Goal: Information Seeking & Learning: Learn about a topic

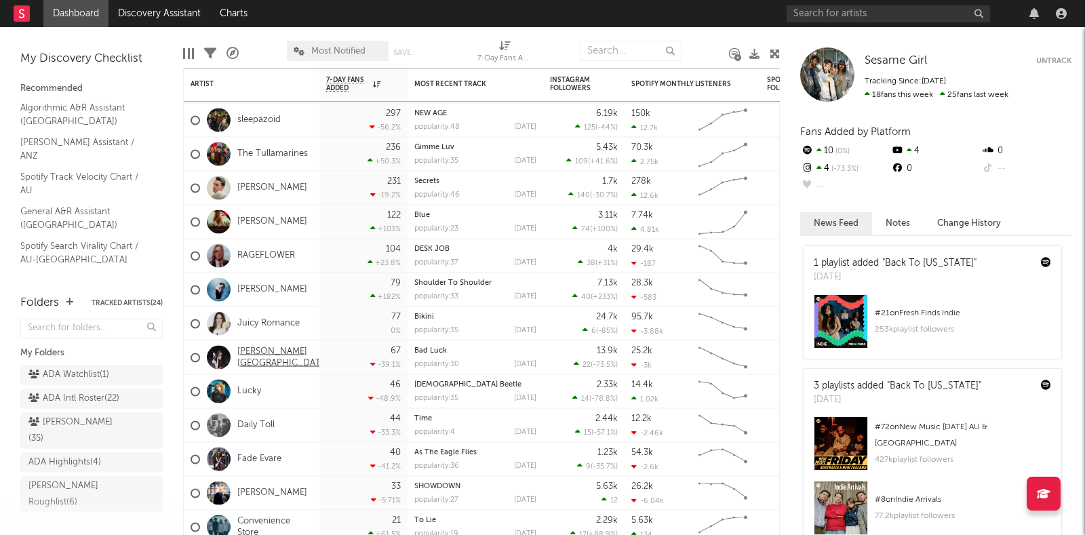
click at [269, 358] on link "Darcie Haven" at bounding box center [283, 357] width 92 height 23
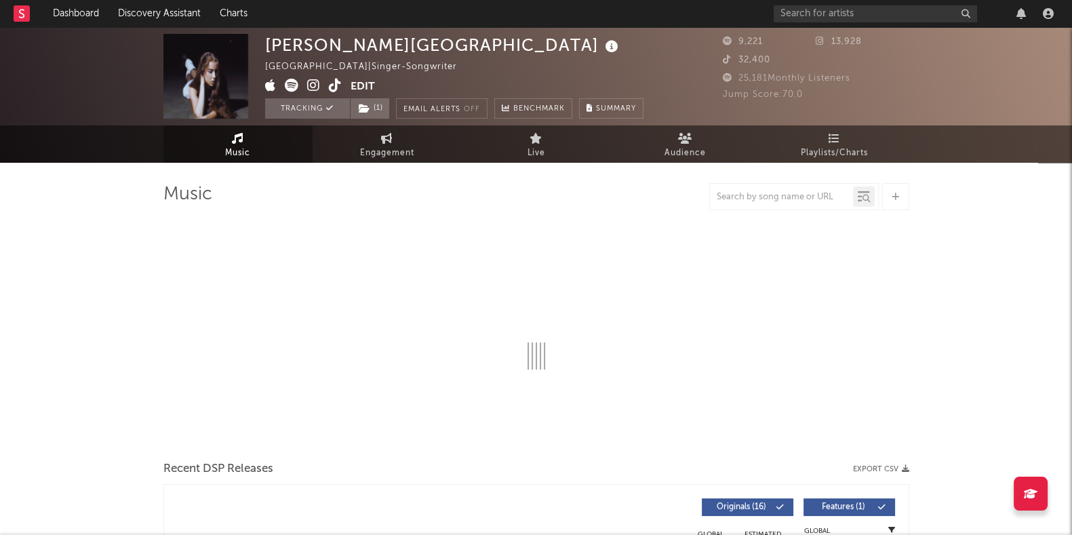
select select "1w"
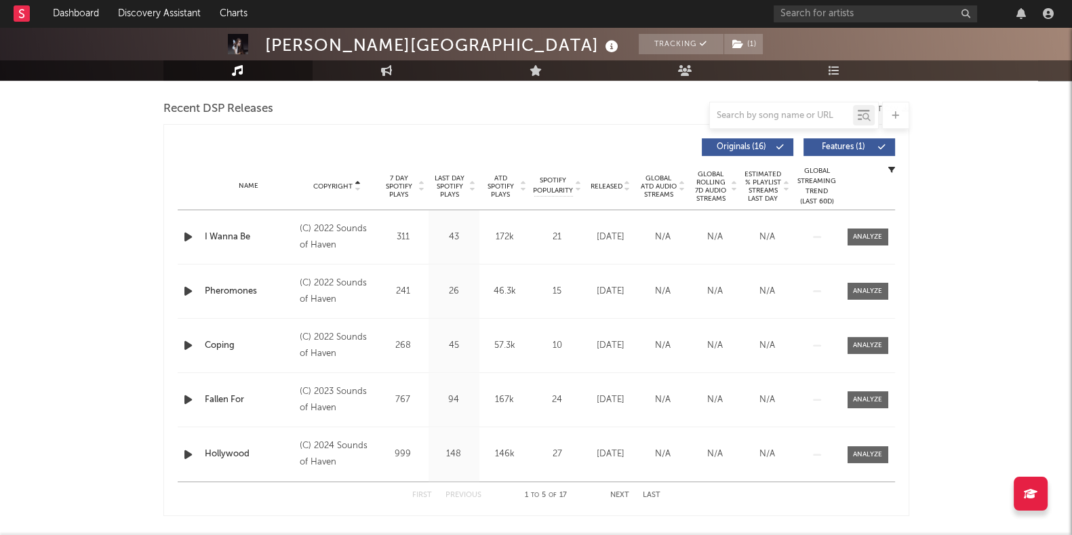
scroll to position [468, 0]
click at [984, 226] on div "Darcie Haven Tracking ( 1 ) Australia | Singer-Songwriter Edit Tracking ( 1 ) E…" at bounding box center [536, 502] width 1072 height 1886
click at [900, 18] on input "text" at bounding box center [875, 13] width 203 height 17
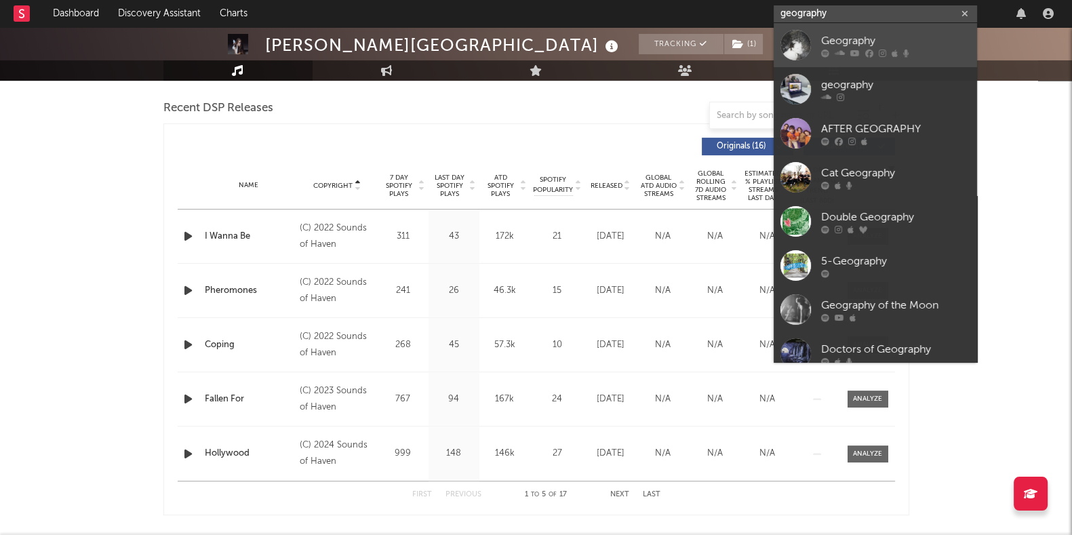
type input "geography"
click at [879, 51] on icon at bounding box center [882, 53] width 7 height 8
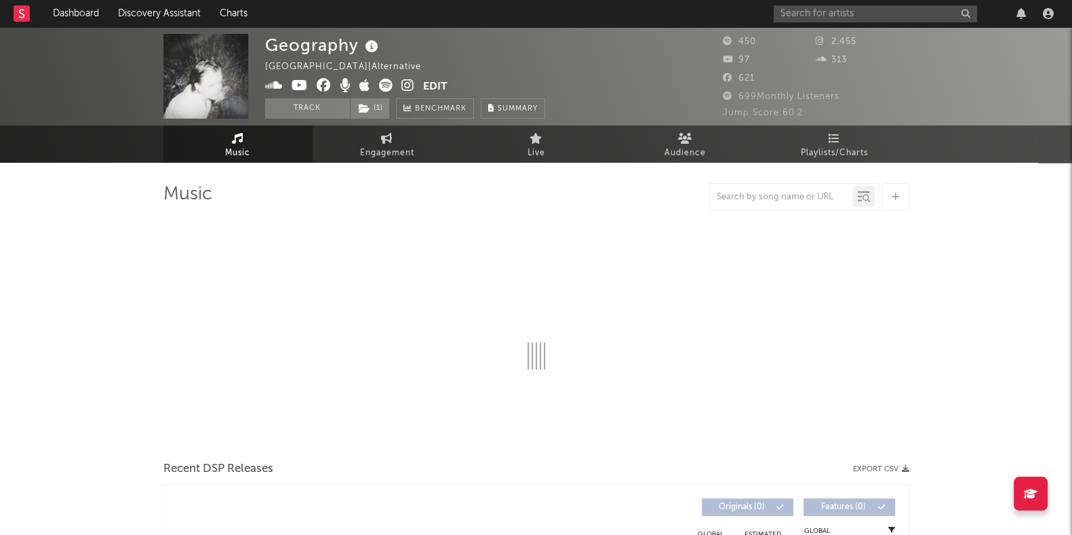
select select "6m"
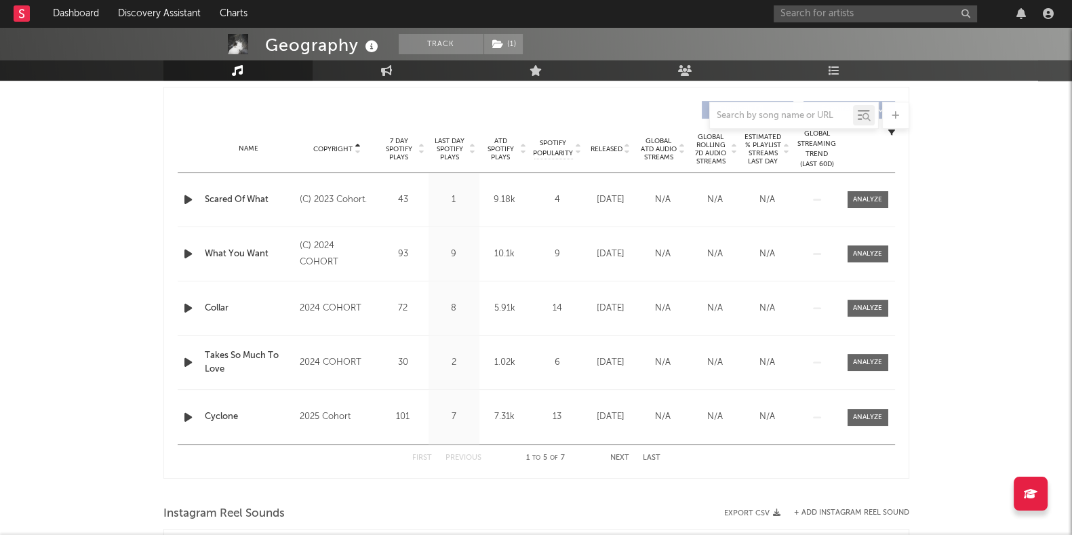
scroll to position [513, 0]
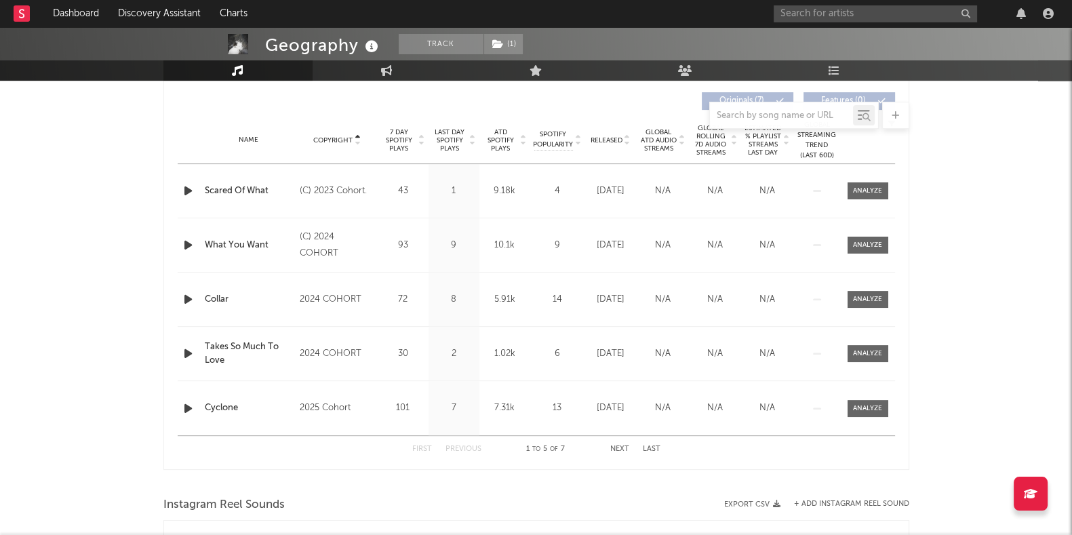
click at [617, 442] on div "First Previous 1 to 5 of 7 Next Last" at bounding box center [536, 449] width 248 height 26
click at [624, 448] on button "Next" at bounding box center [619, 449] width 19 height 7
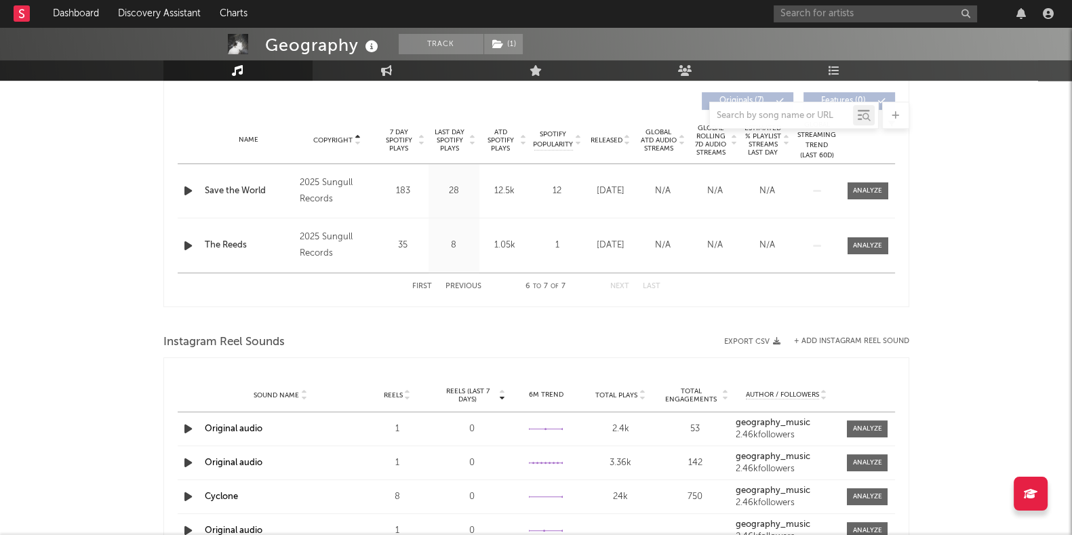
click at [465, 290] on button "Previous" at bounding box center [464, 286] width 36 height 7
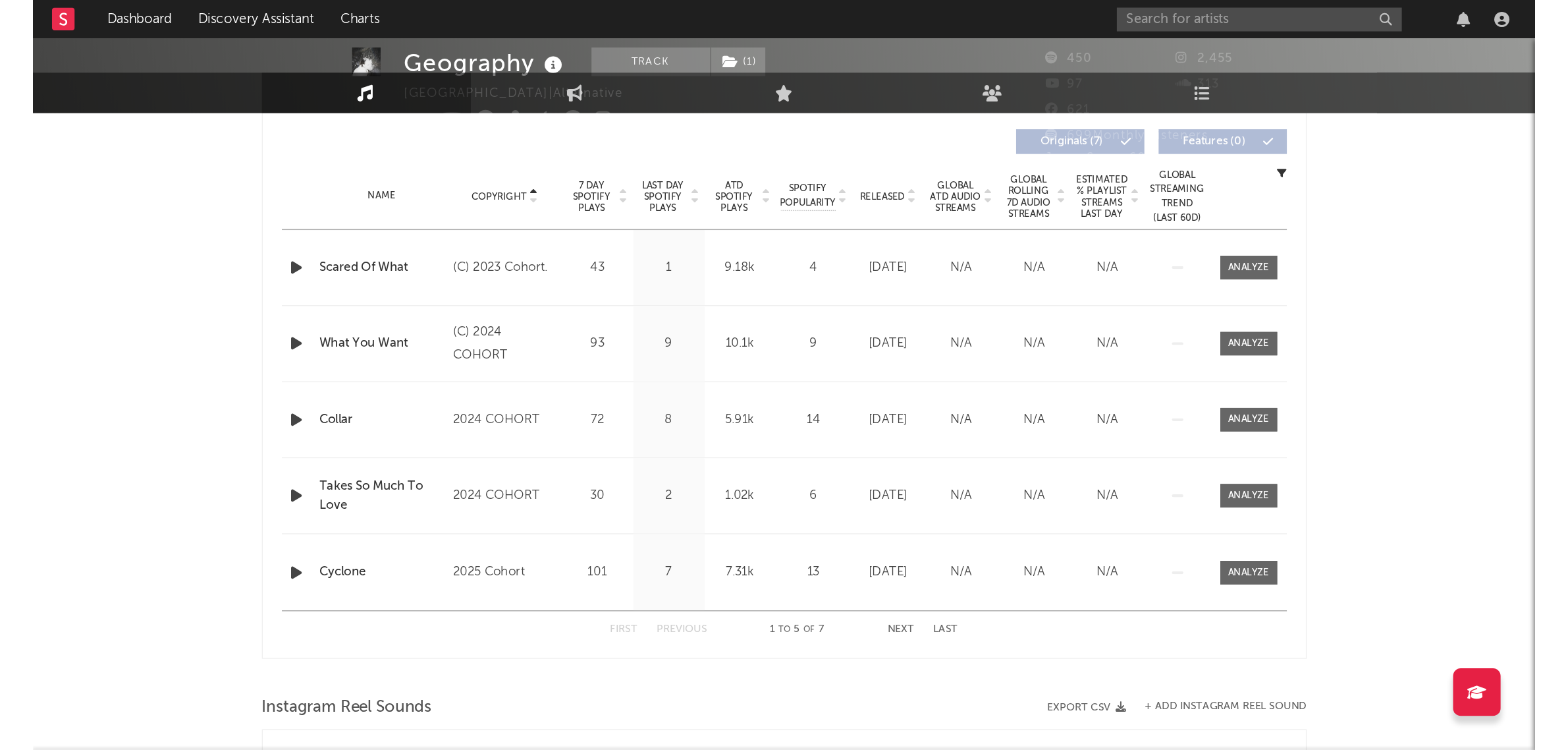
scroll to position [0, 0]
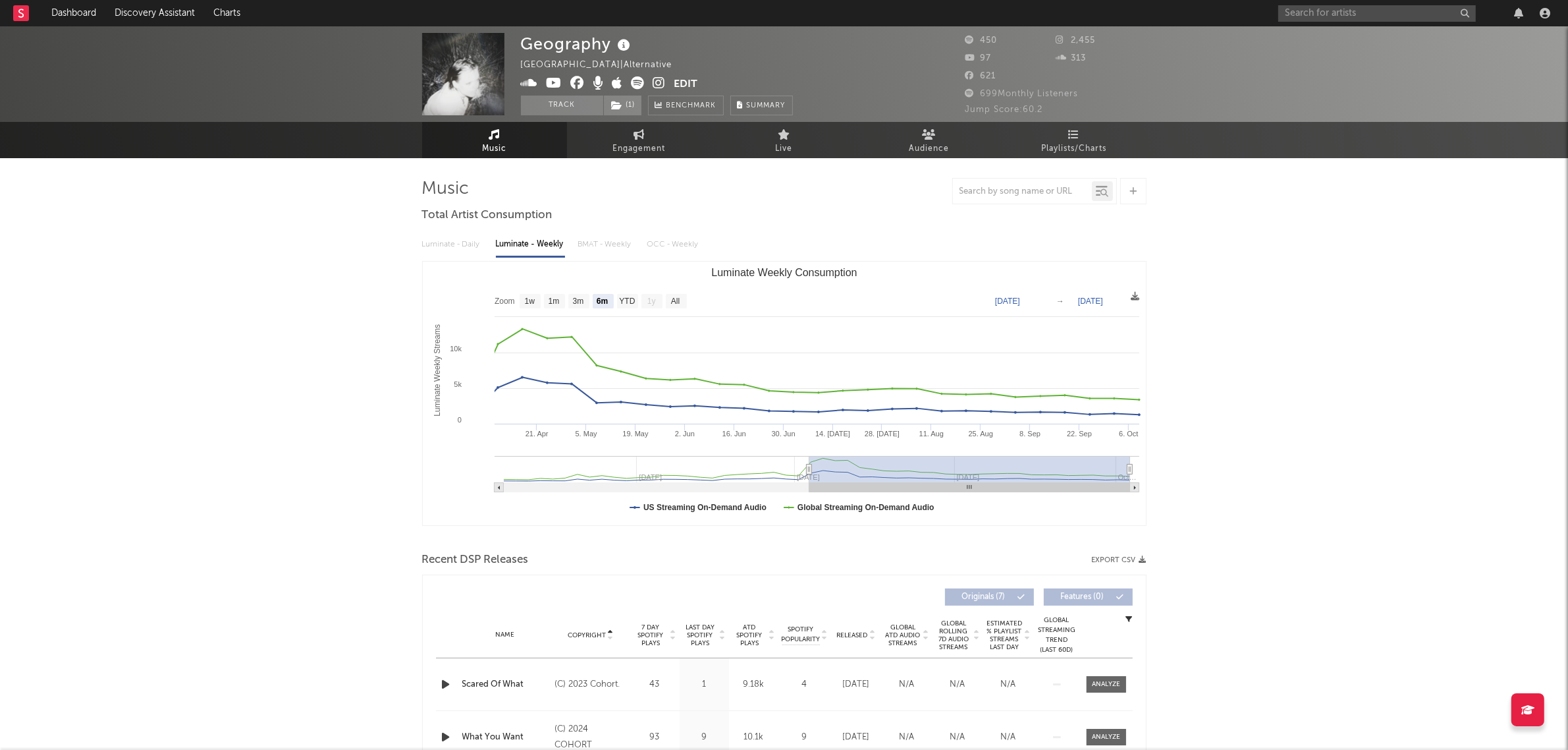
click at [1053, 20] on input "text" at bounding box center [1377, 13] width 197 height 17
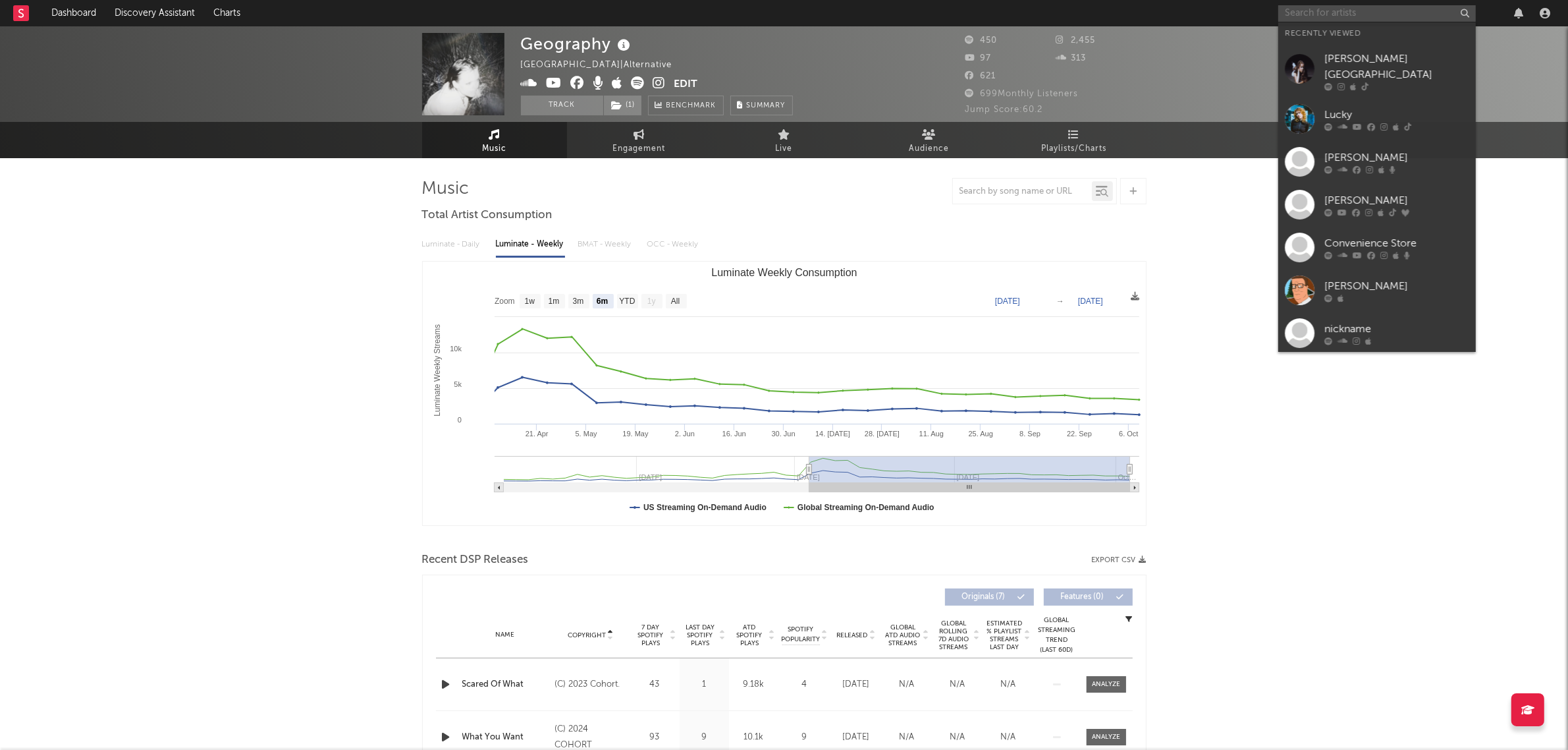
paste input "Armlock"
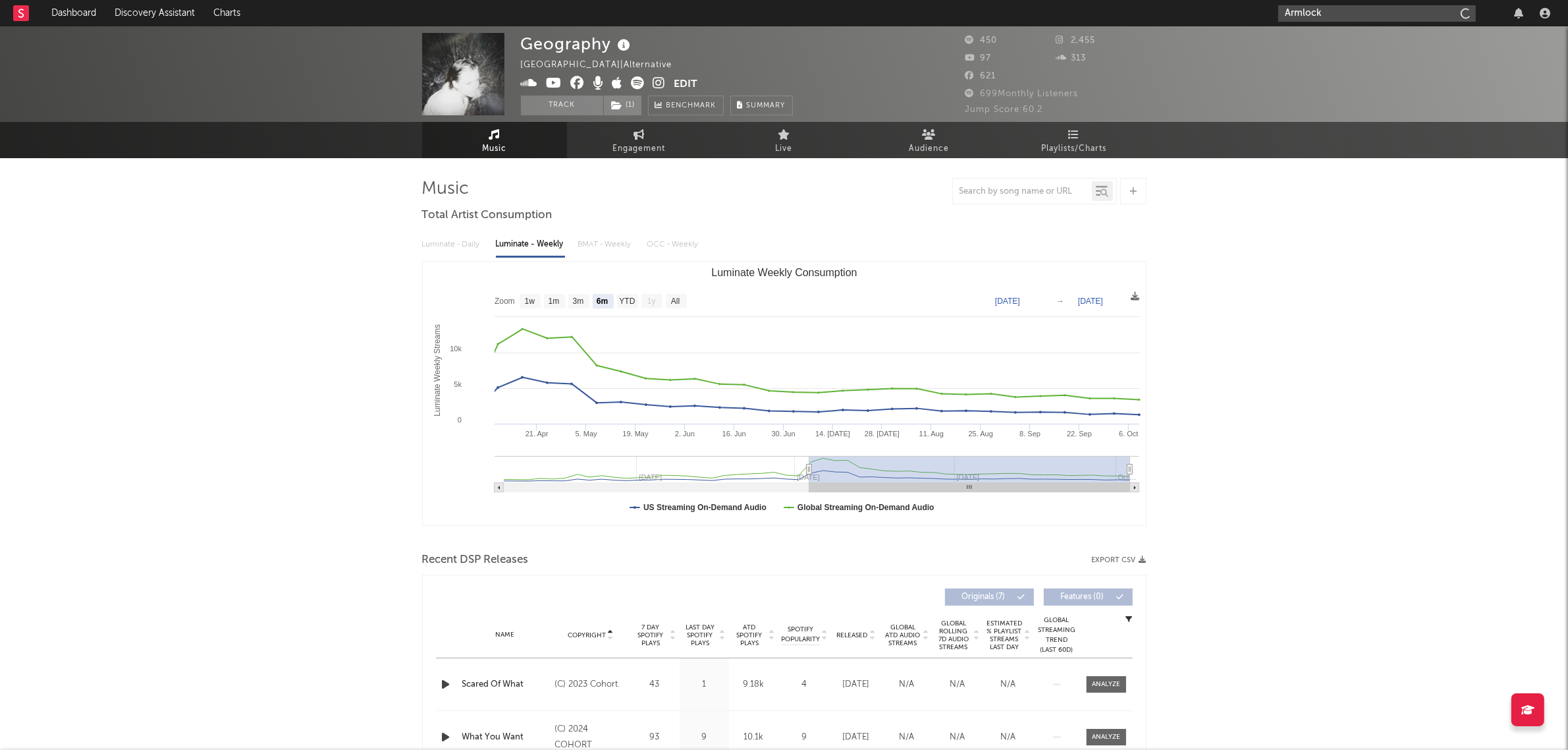
click at [1053, 14] on input "Armlock" at bounding box center [1377, 13] width 197 height 17
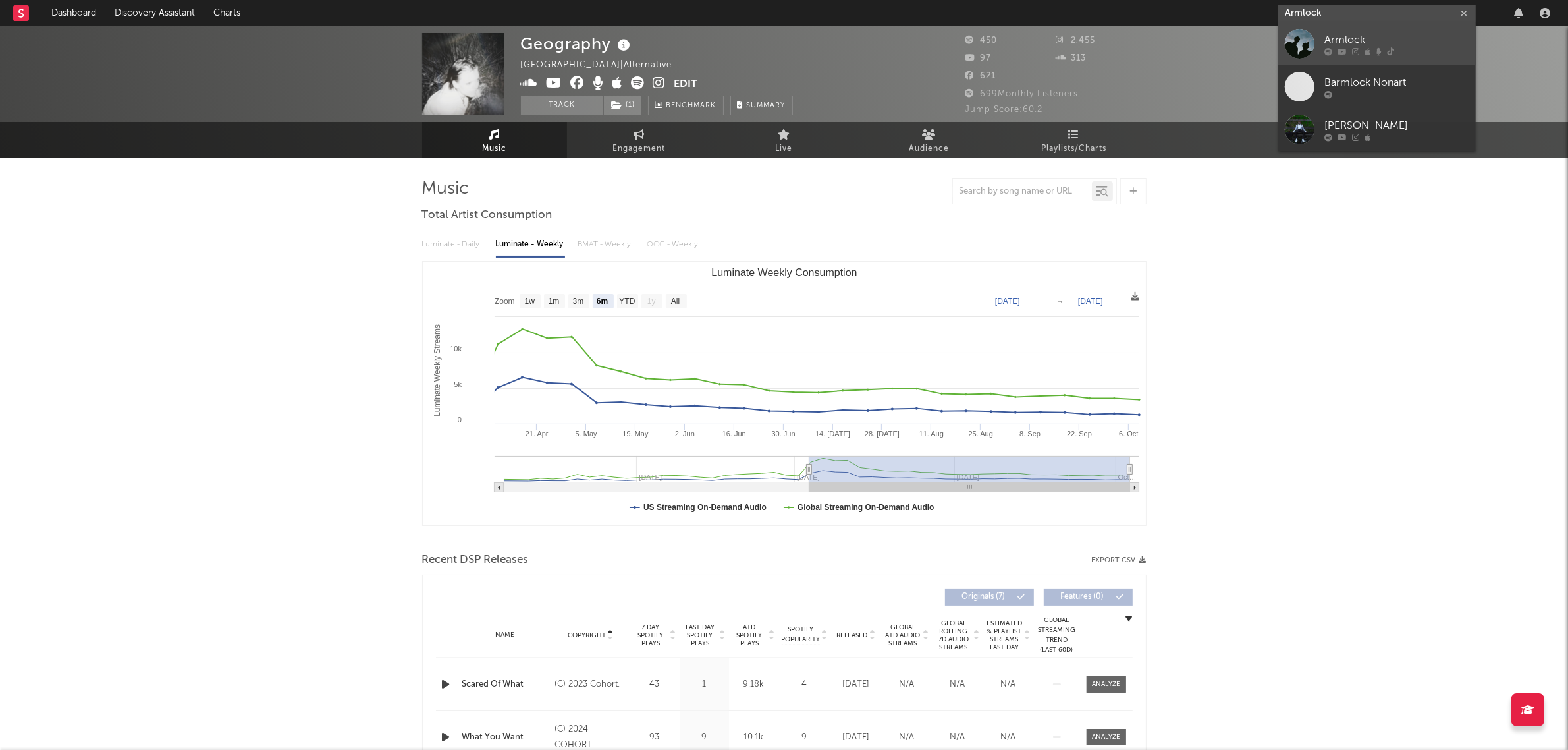
type input "Armlock"
click at [1053, 40] on div "Armlock" at bounding box center [1396, 40] width 145 height 16
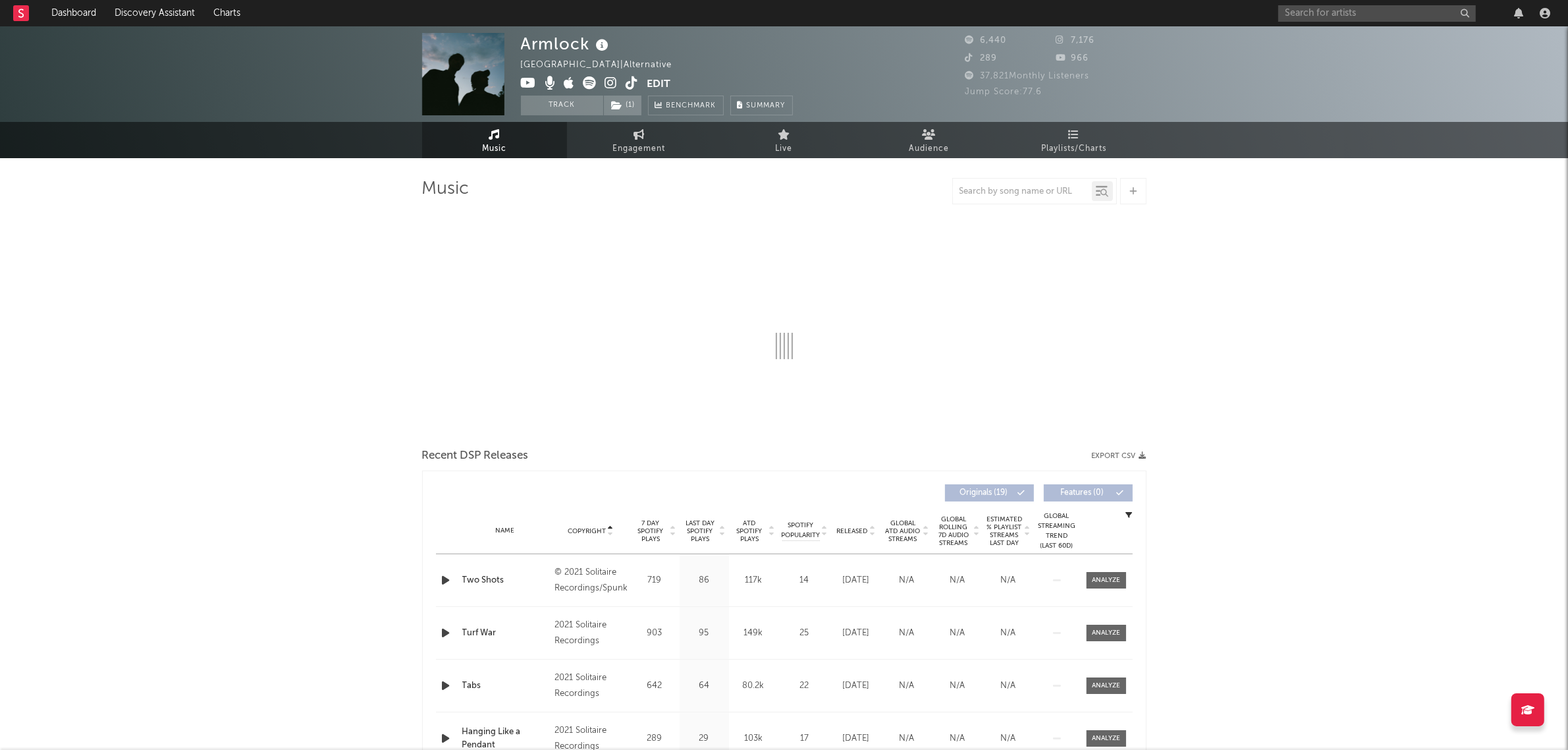
select select "6m"
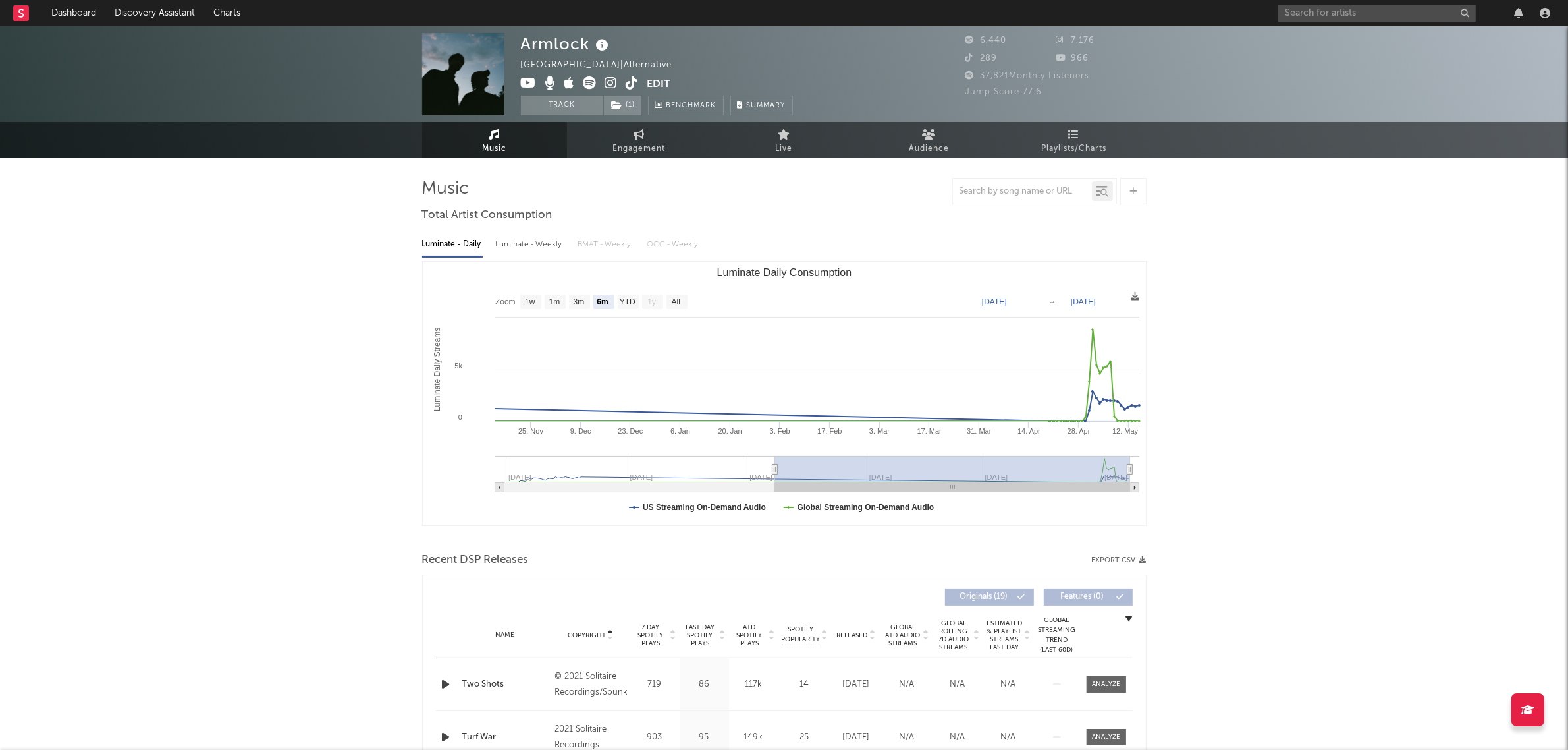
drag, startPoint x: 1308, startPoint y: 235, endPoint x: 1266, endPoint y: 249, distance: 44.3
click at [586, 77] on icon at bounding box center [590, 84] width 14 height 14
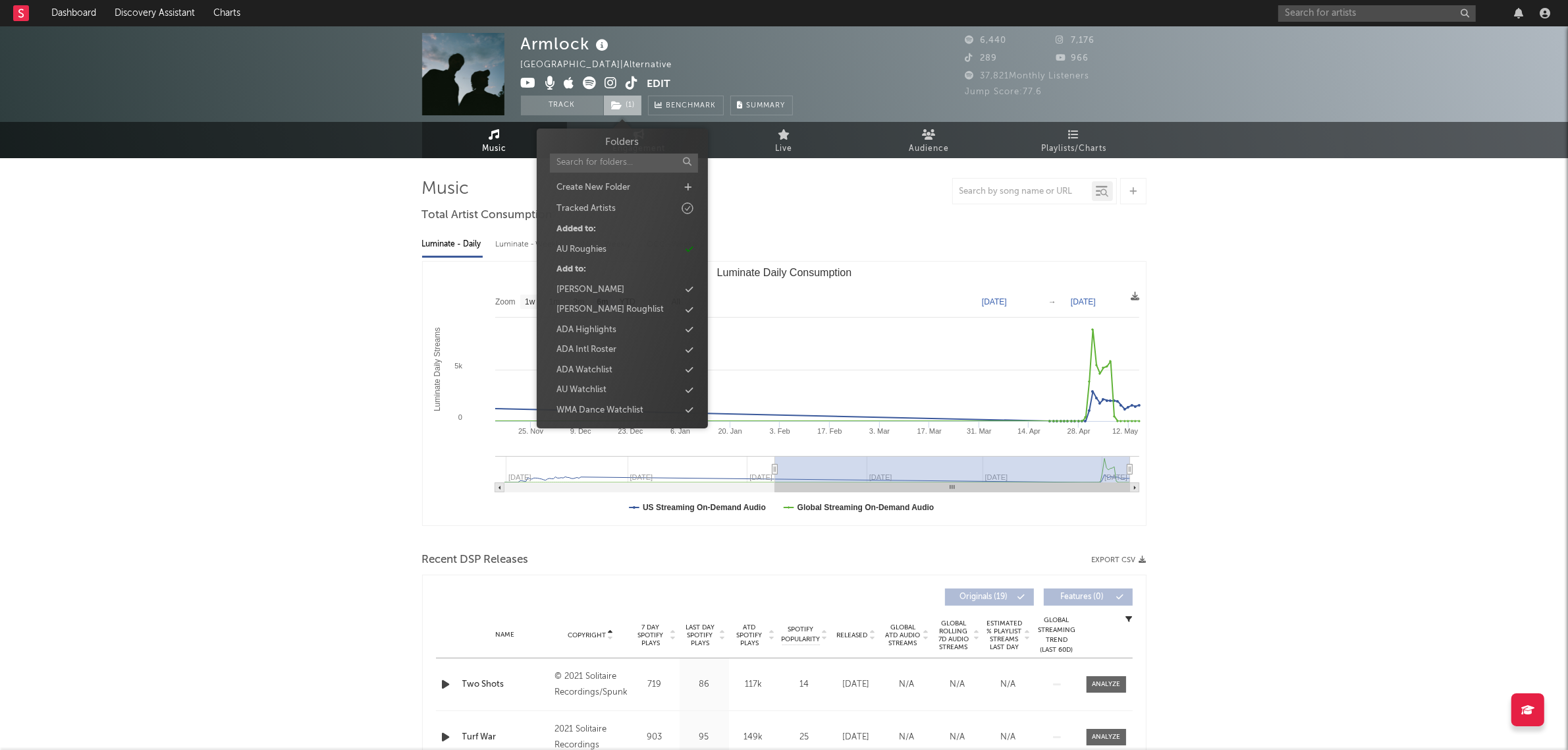
click at [623, 97] on span "( 1 )" at bounding box center [622, 105] width 39 height 19
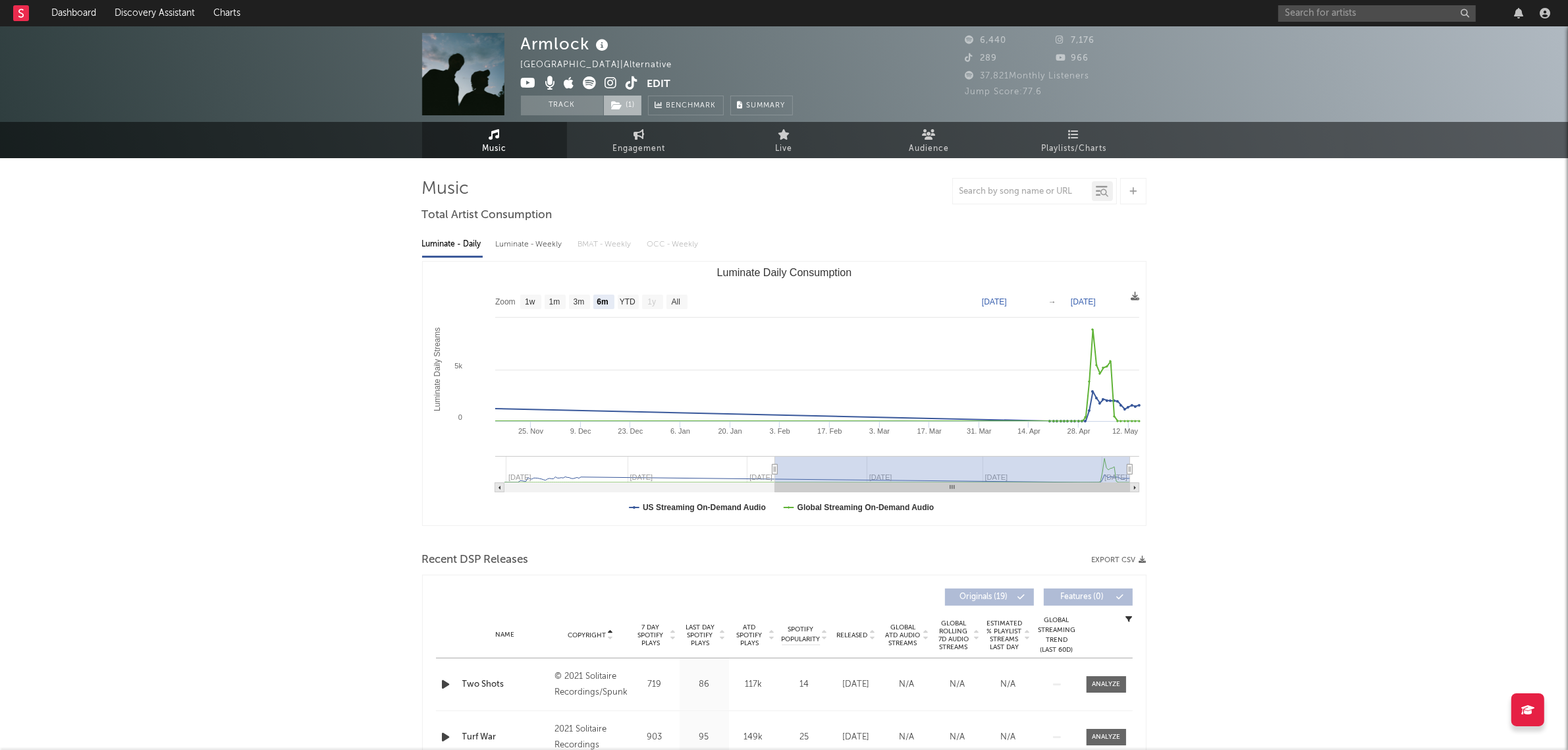
click at [623, 97] on span "( 1 )" at bounding box center [622, 105] width 39 height 19
drag, startPoint x: 1454, startPoint y: 310, endPoint x: 1432, endPoint y: 300, distance: 24.2
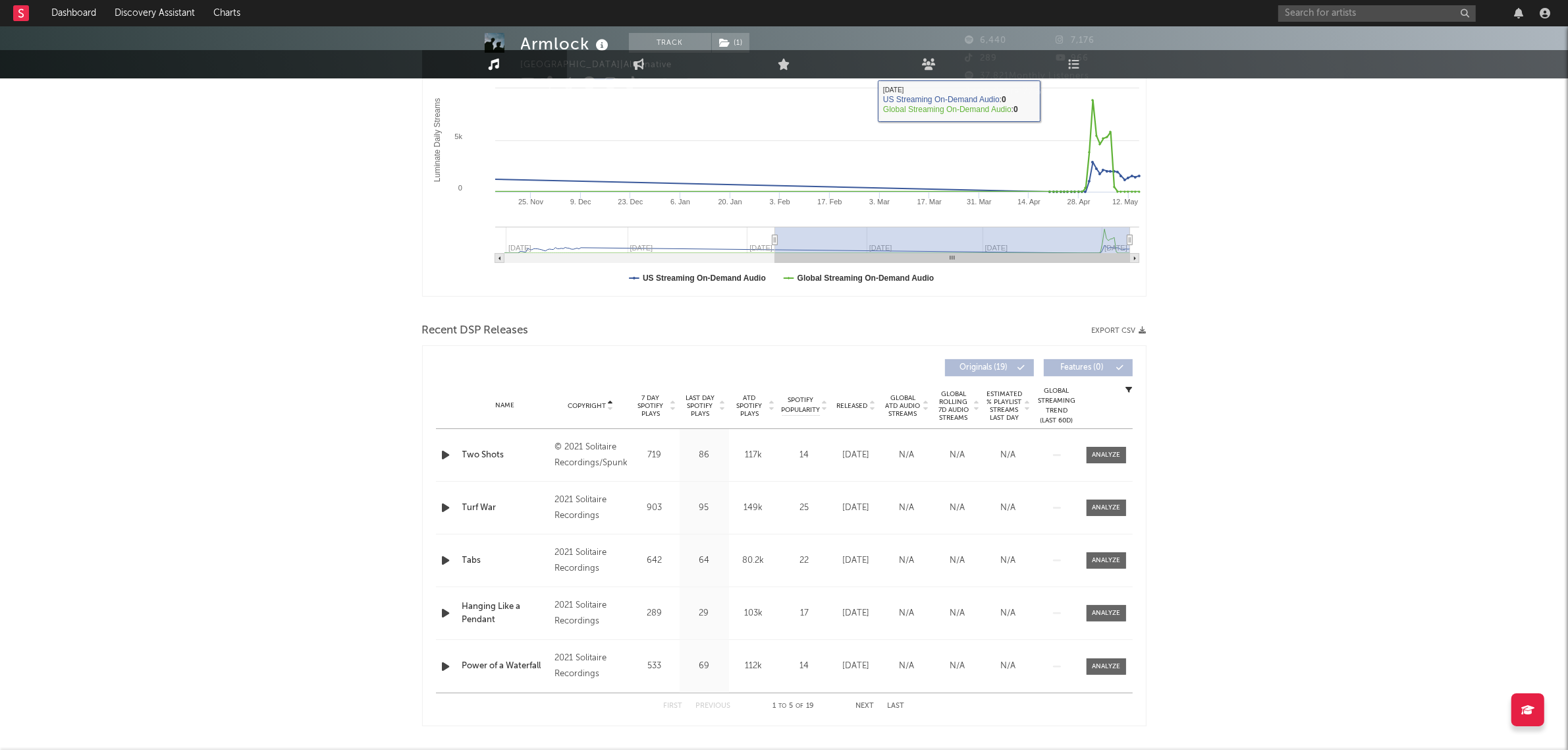
scroll to position [412, 0]
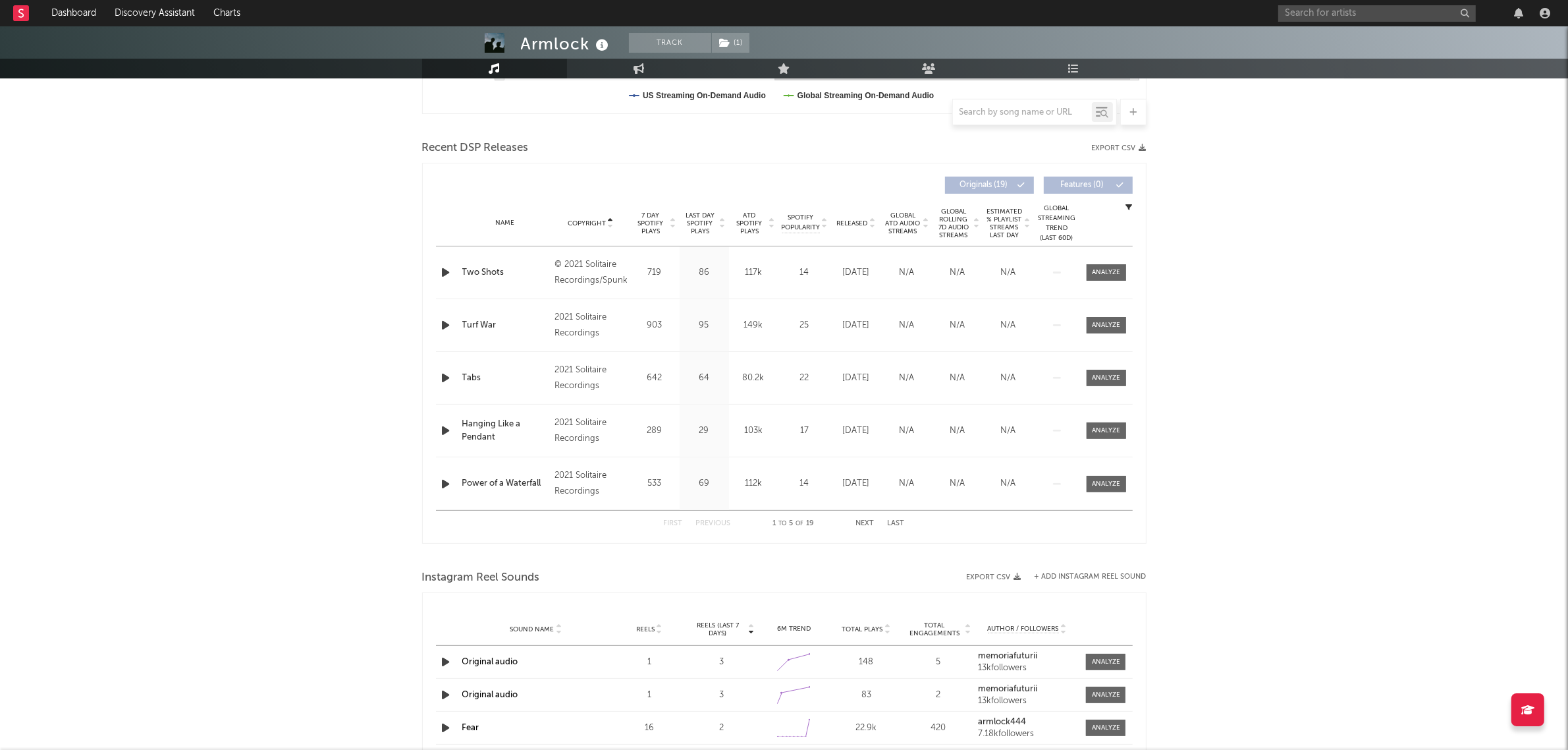
click at [1053, 291] on div "Armlock Track ( 1 ) Australia | Alternative Edit Track ( 1 ) Benchmark Summary …" at bounding box center [784, 451] width 1568 height 1673
click at [593, 274] on div "© 2021 Solitaire Recordings/Spunk" at bounding box center [590, 273] width 72 height 32
click at [580, 357] on div "Name Tabs Copyright 2021 Solitaire Recordings Label Solitaire Recordings Inc. A…" at bounding box center [784, 378] width 697 height 52
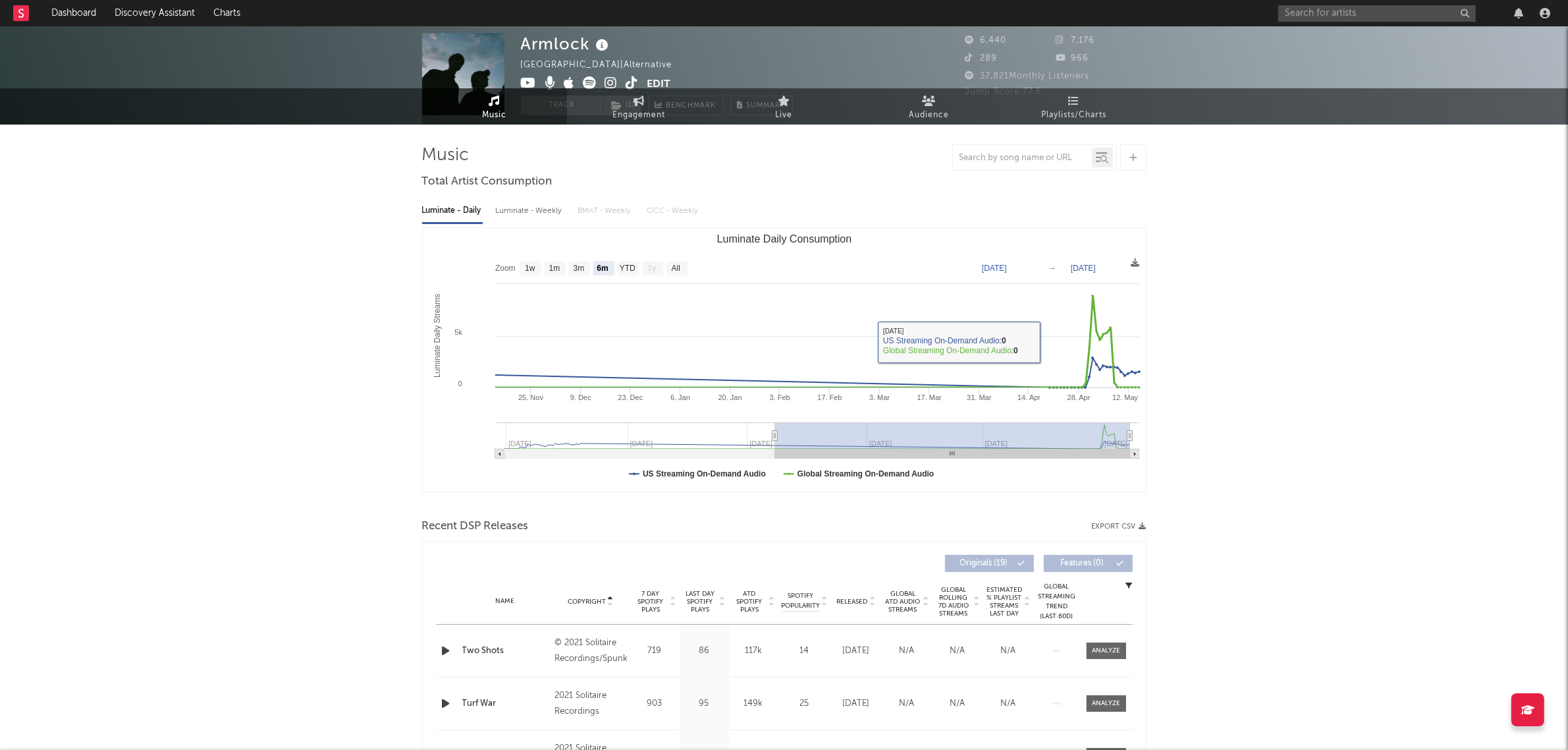
scroll to position [0, 0]
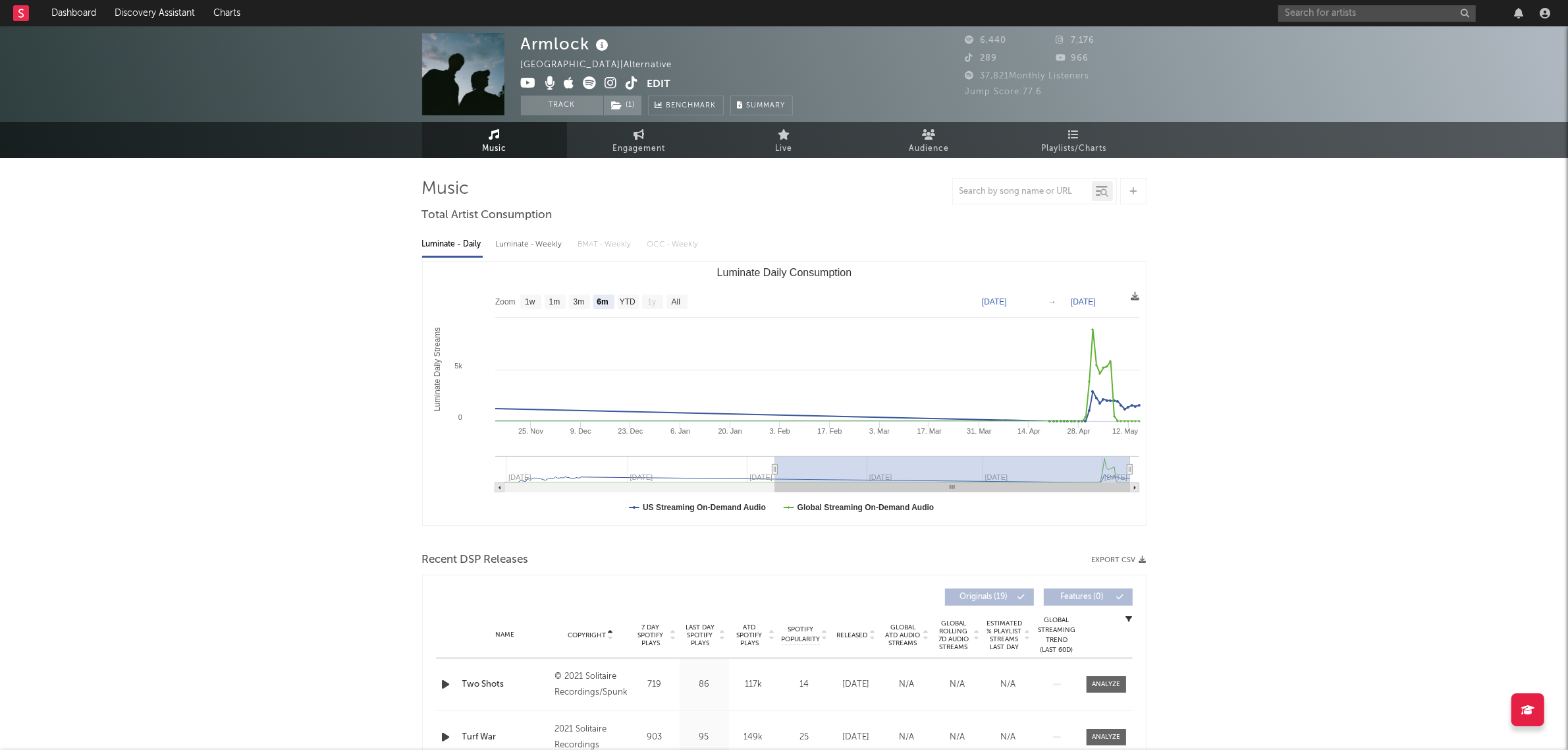
click at [28, 14] on rect at bounding box center [21, 13] width 16 height 16
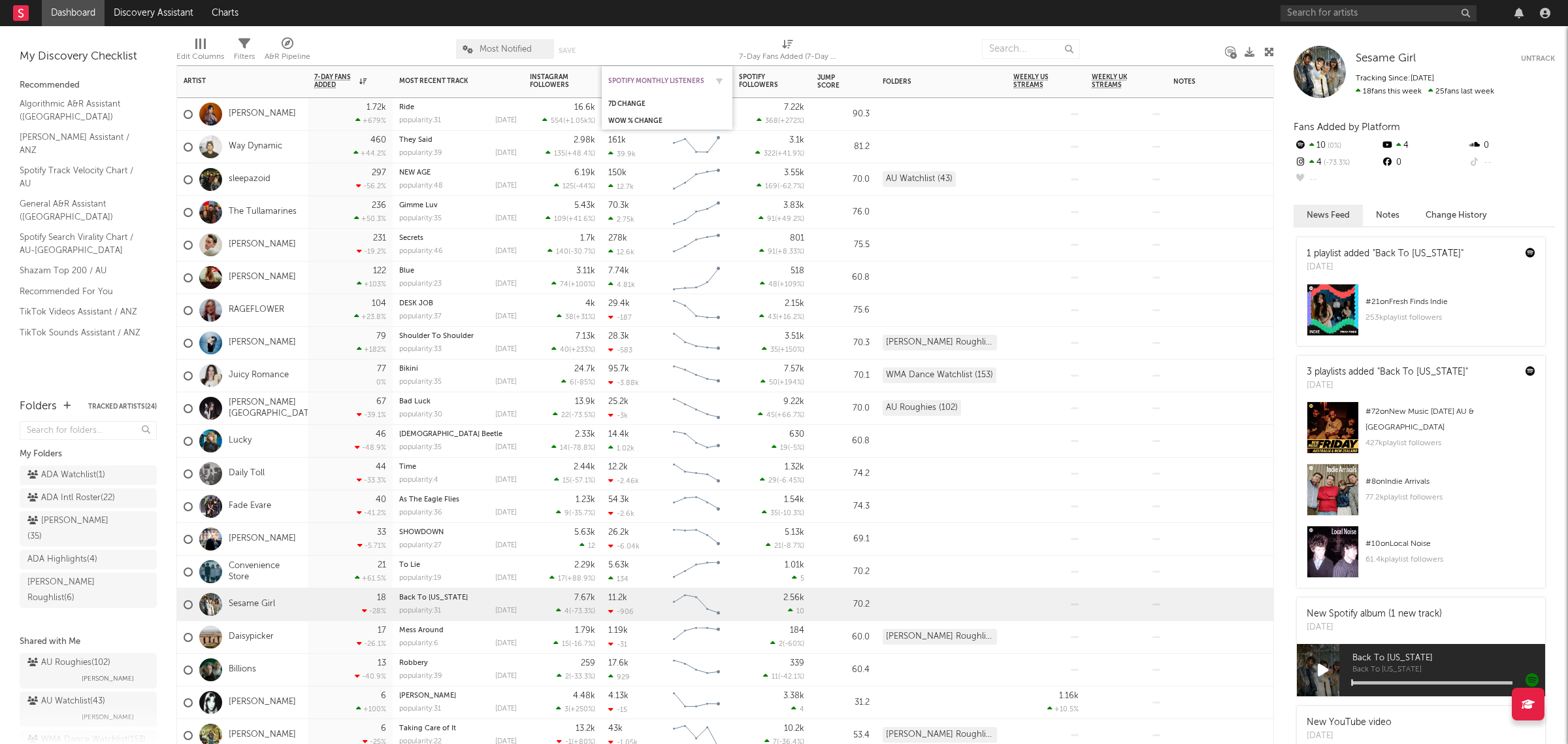
click at [655, 80] on div "Spotify Monthly Listeners" at bounding box center [657, 81] width 98 height 8
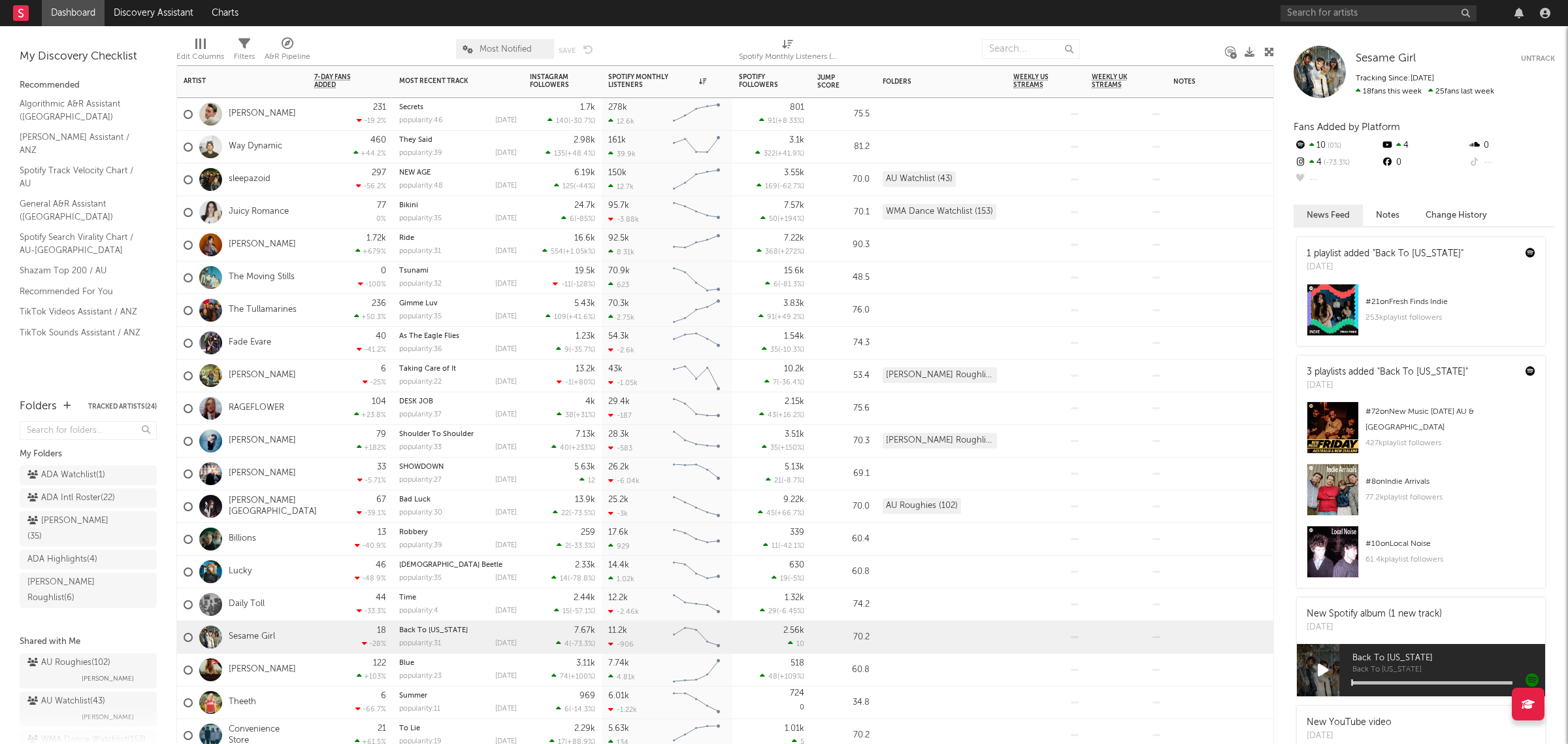
click at [316, 311] on div "236 +50.3 %" at bounding box center [350, 309] width 72 height 32
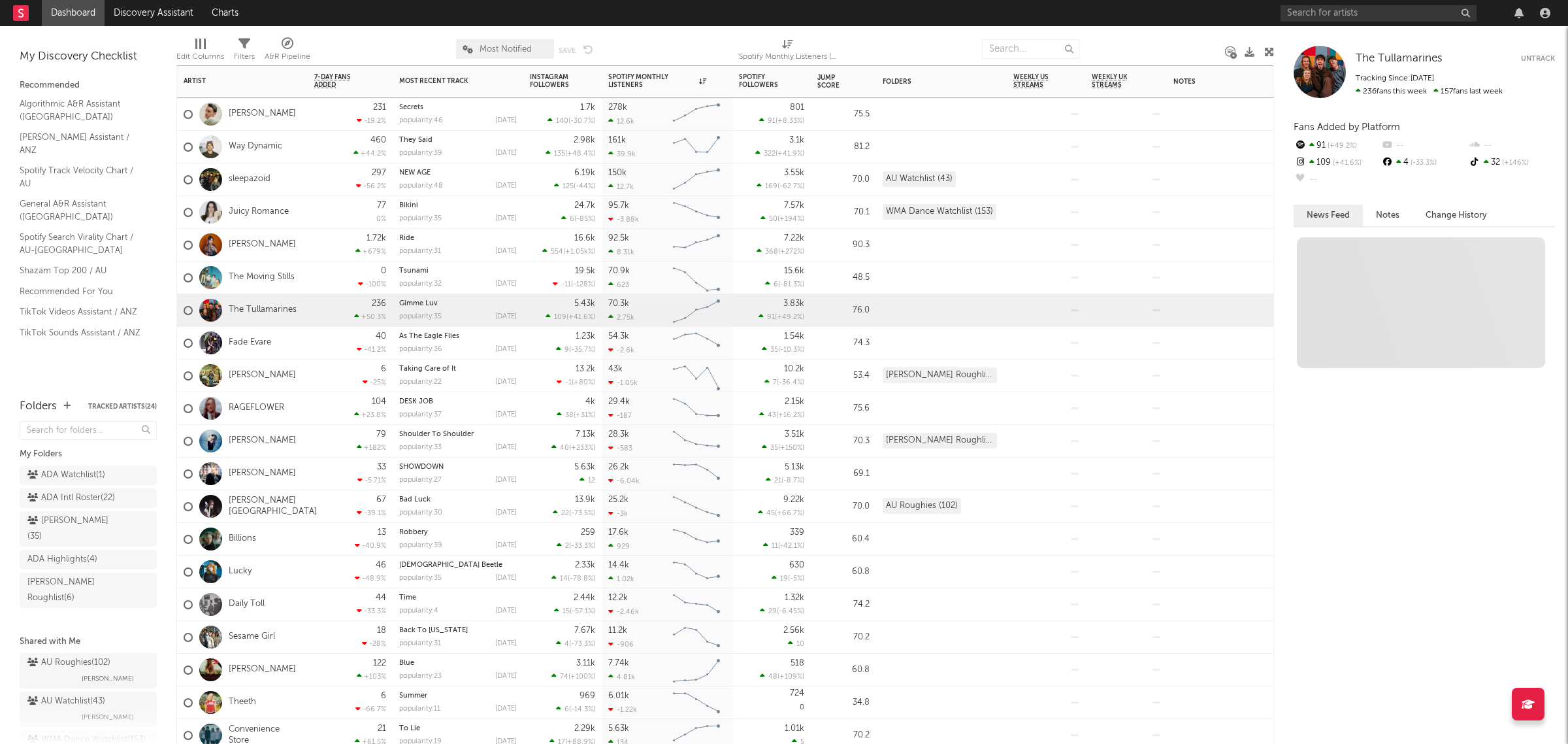
click at [309, 342] on div "40 -41.2 %" at bounding box center [350, 343] width 85 height 33
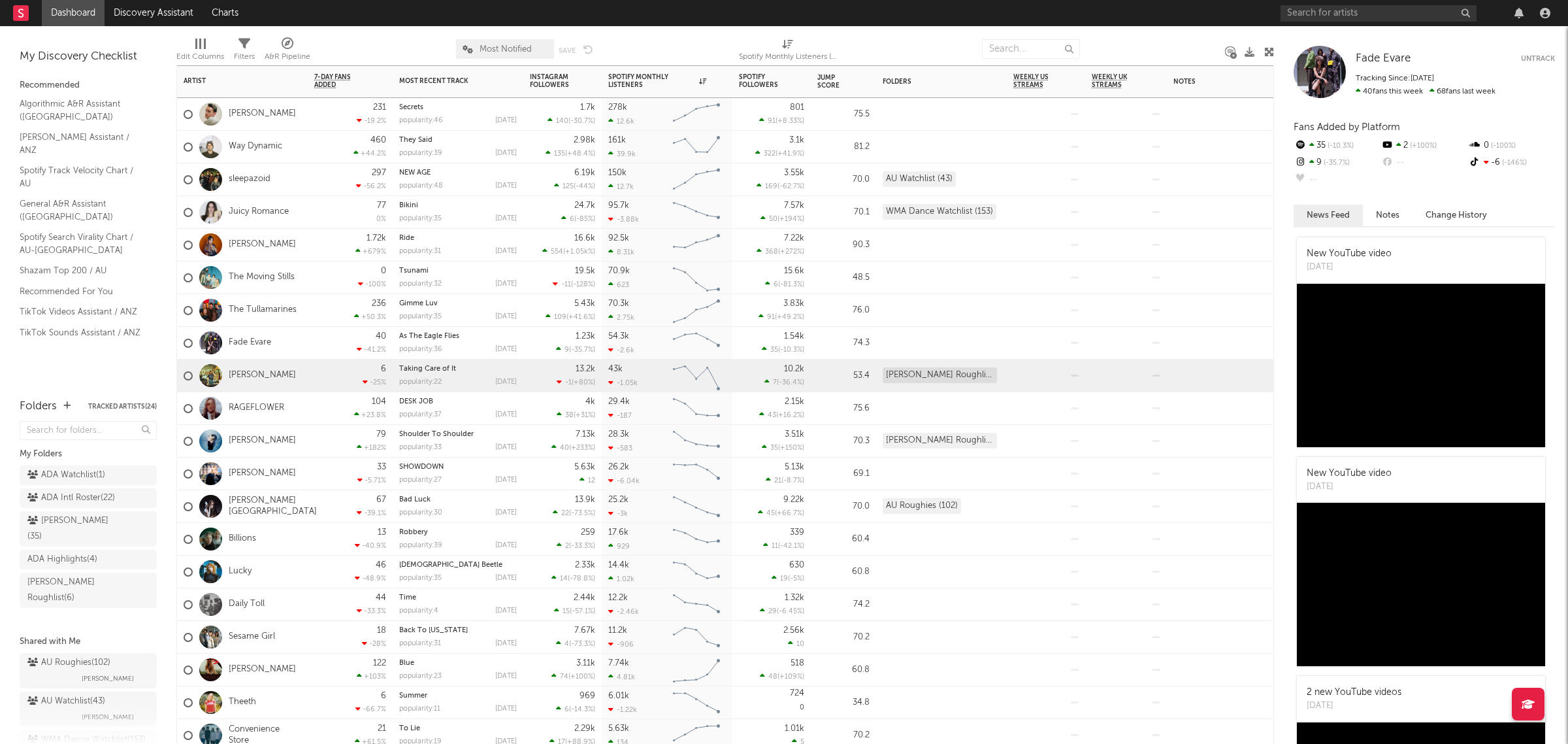
click at [303, 369] on div "Phoebe Go" at bounding box center [243, 376] width 131 height 33
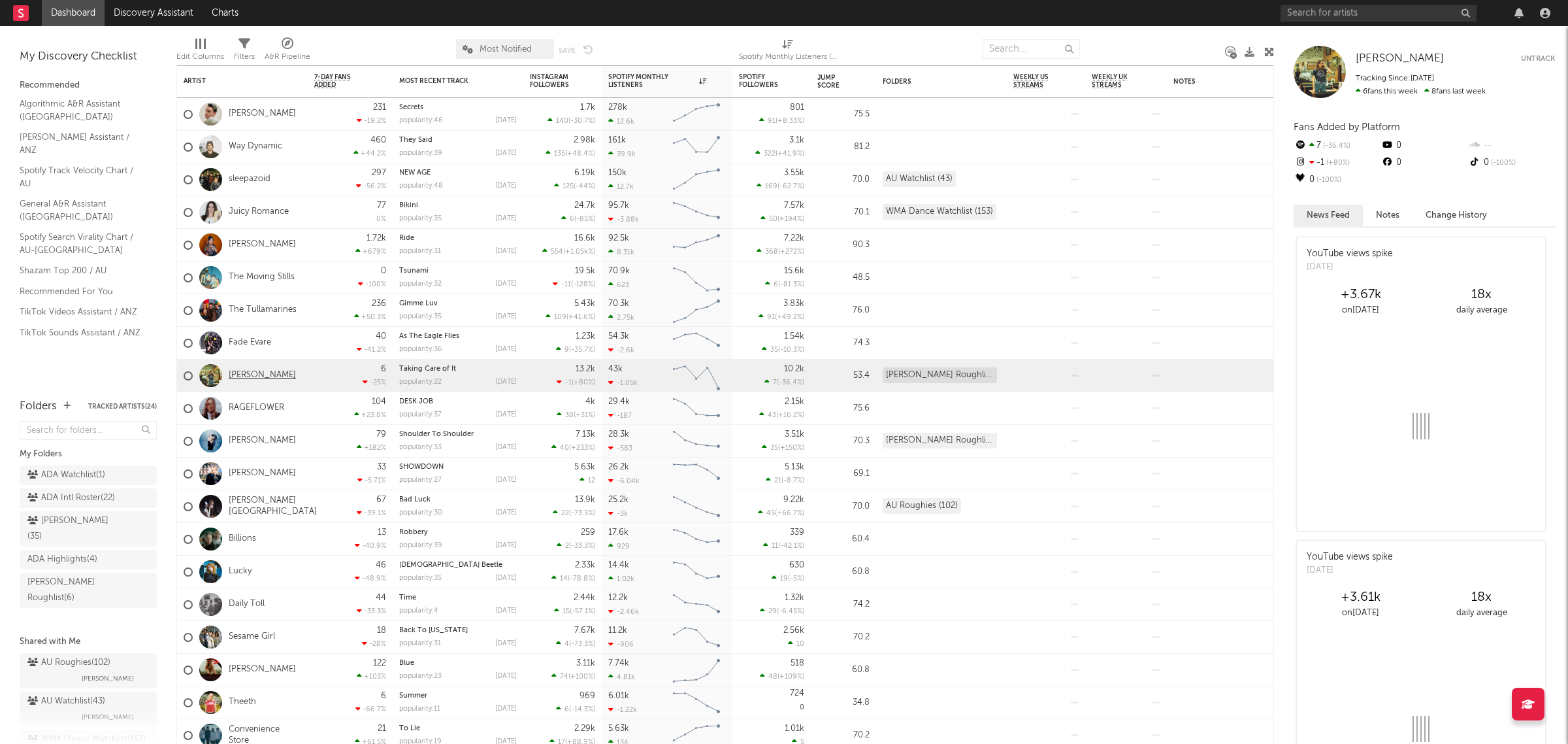
click at [243, 373] on link "Phoebe Go" at bounding box center [262, 376] width 67 height 12
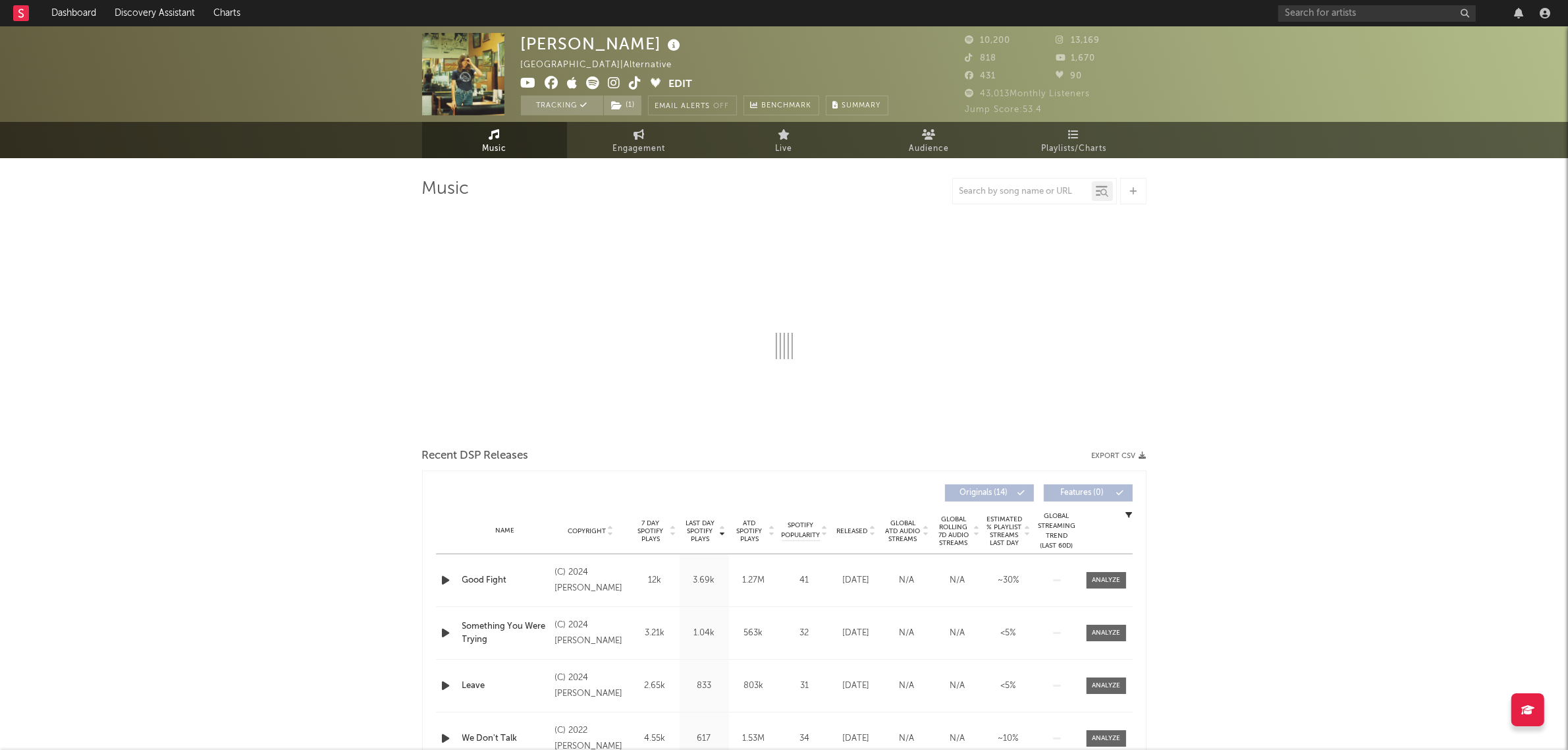
select select "6m"
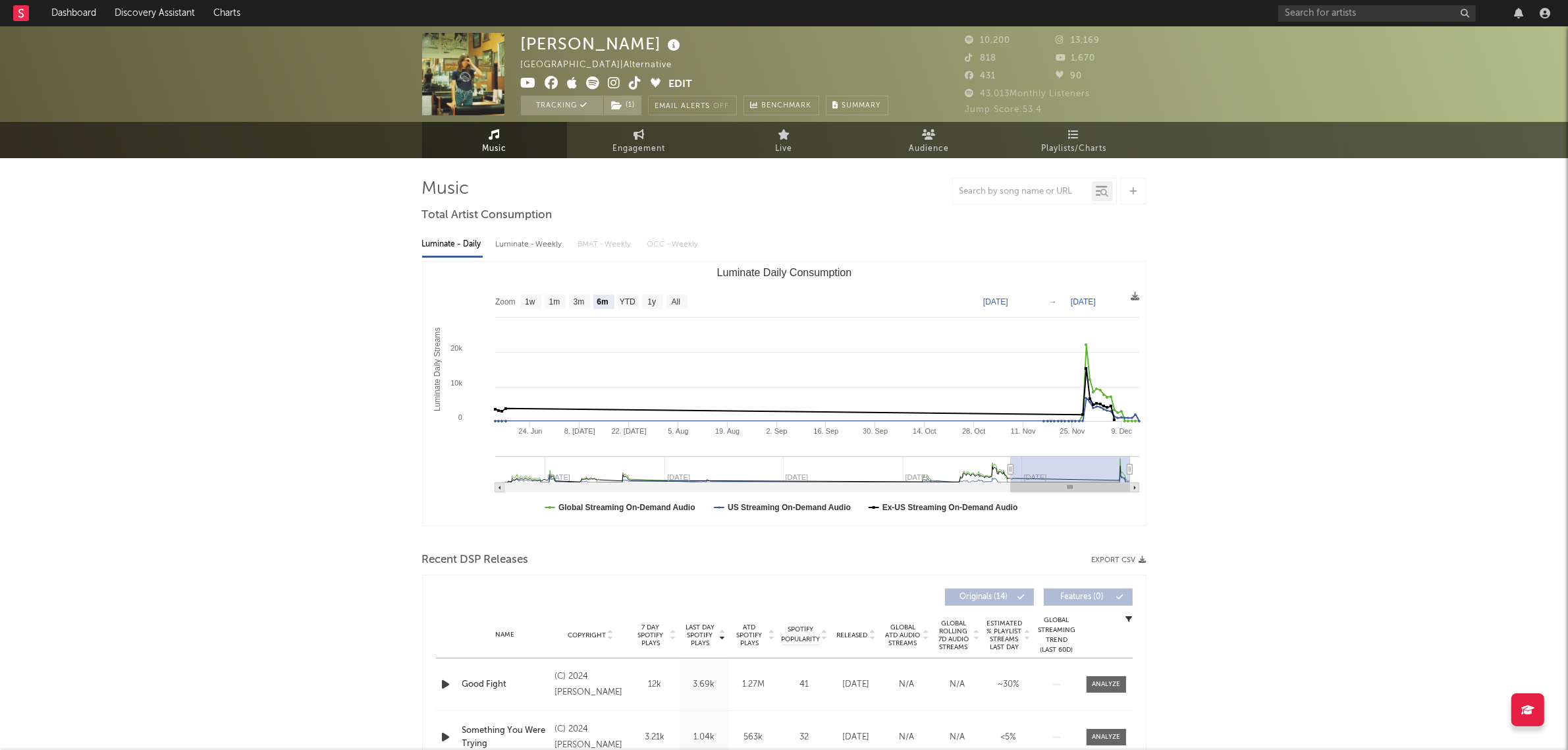
click at [726, 64] on div "Phoebe Go Australia | Alternative Edit Tracking ( 1 ) Email Alerts Off Benchmar…" at bounding box center [705, 74] width 367 height 83
select select "6m"
click at [603, 83] on span at bounding box center [595, 85] width 149 height 17
click at [616, 85] on icon at bounding box center [615, 84] width 13 height 14
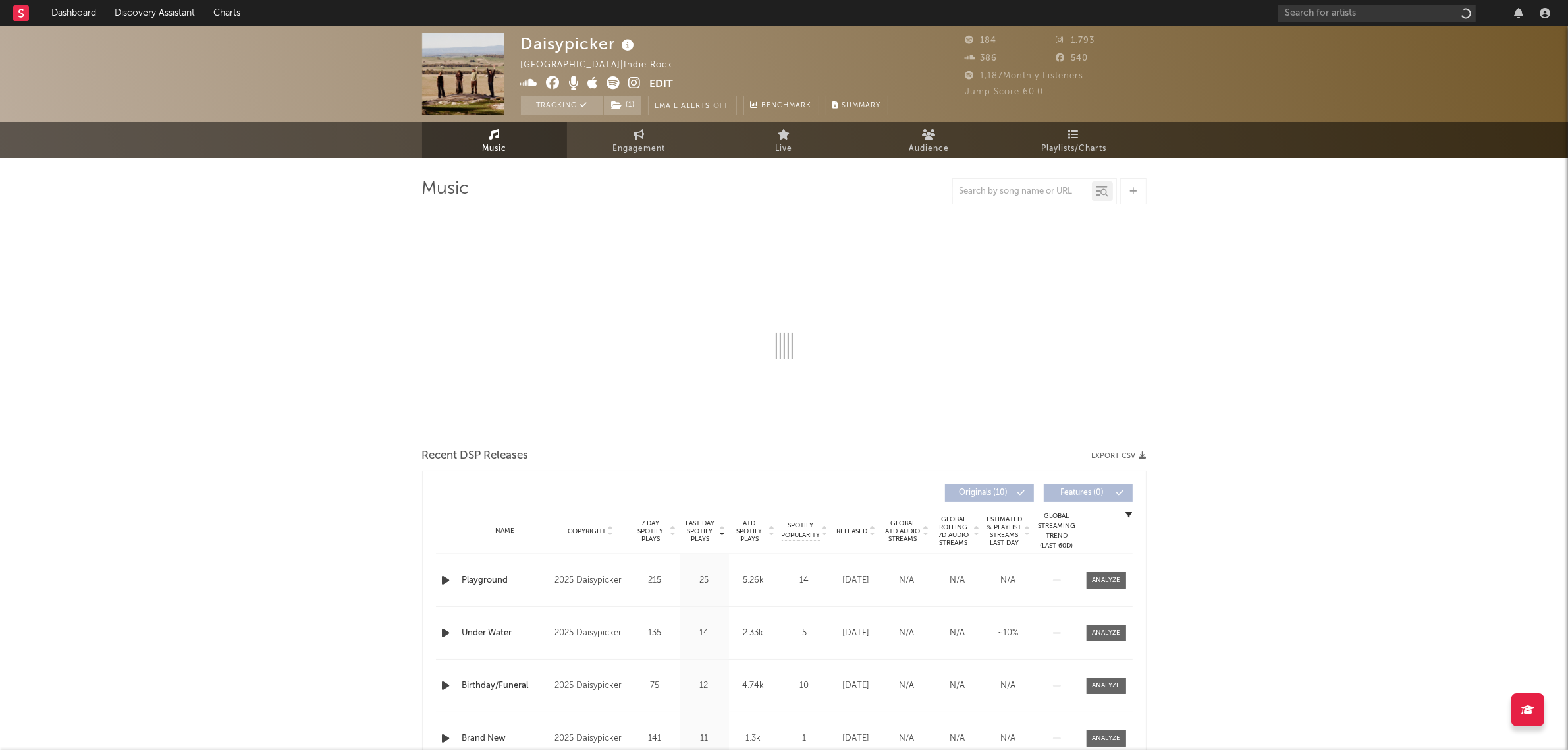
select select "1w"
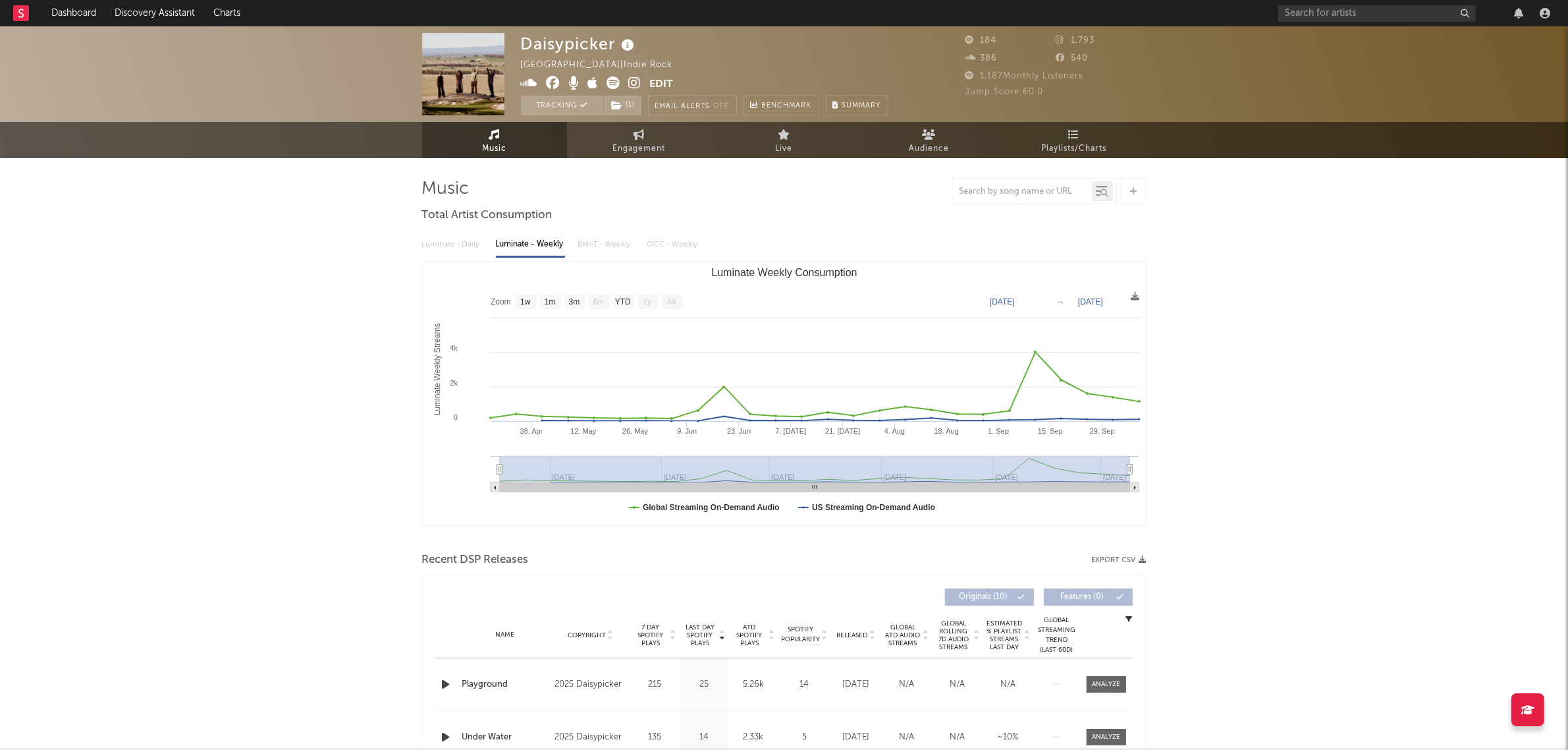
click at [15, 14] on rect at bounding box center [21, 13] width 16 height 16
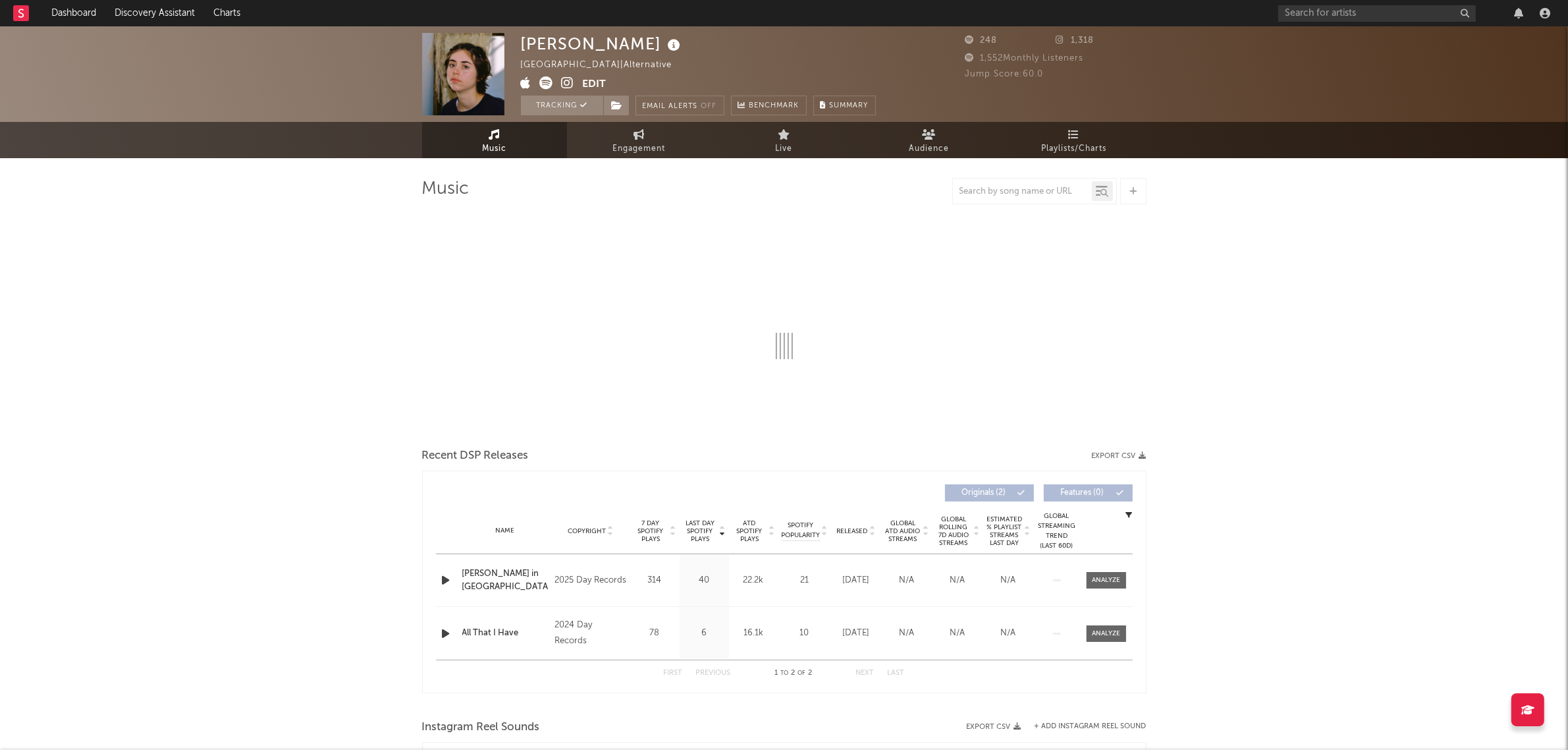
select select "6m"
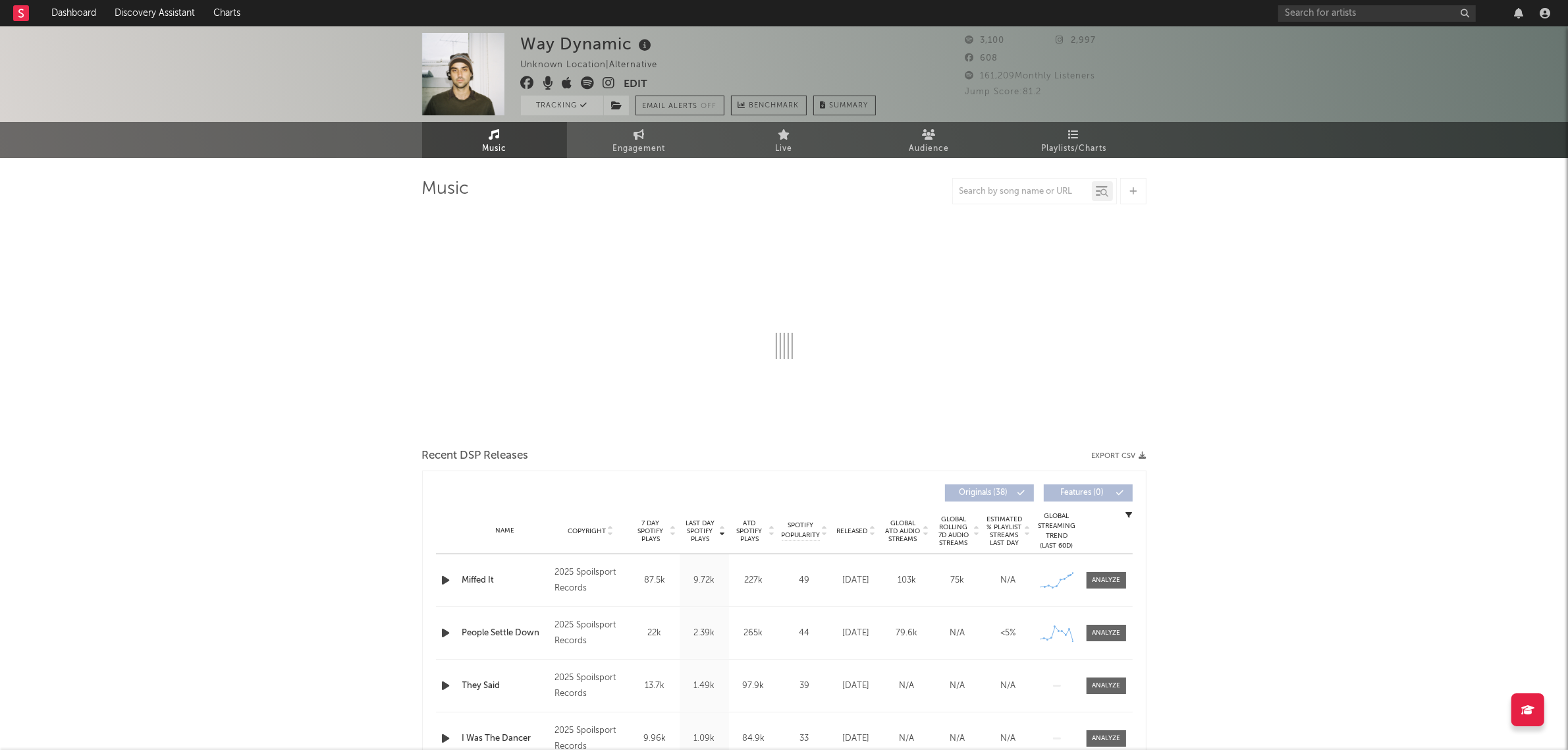
select select "6m"
